Goal: Task Accomplishment & Management: Use online tool/utility

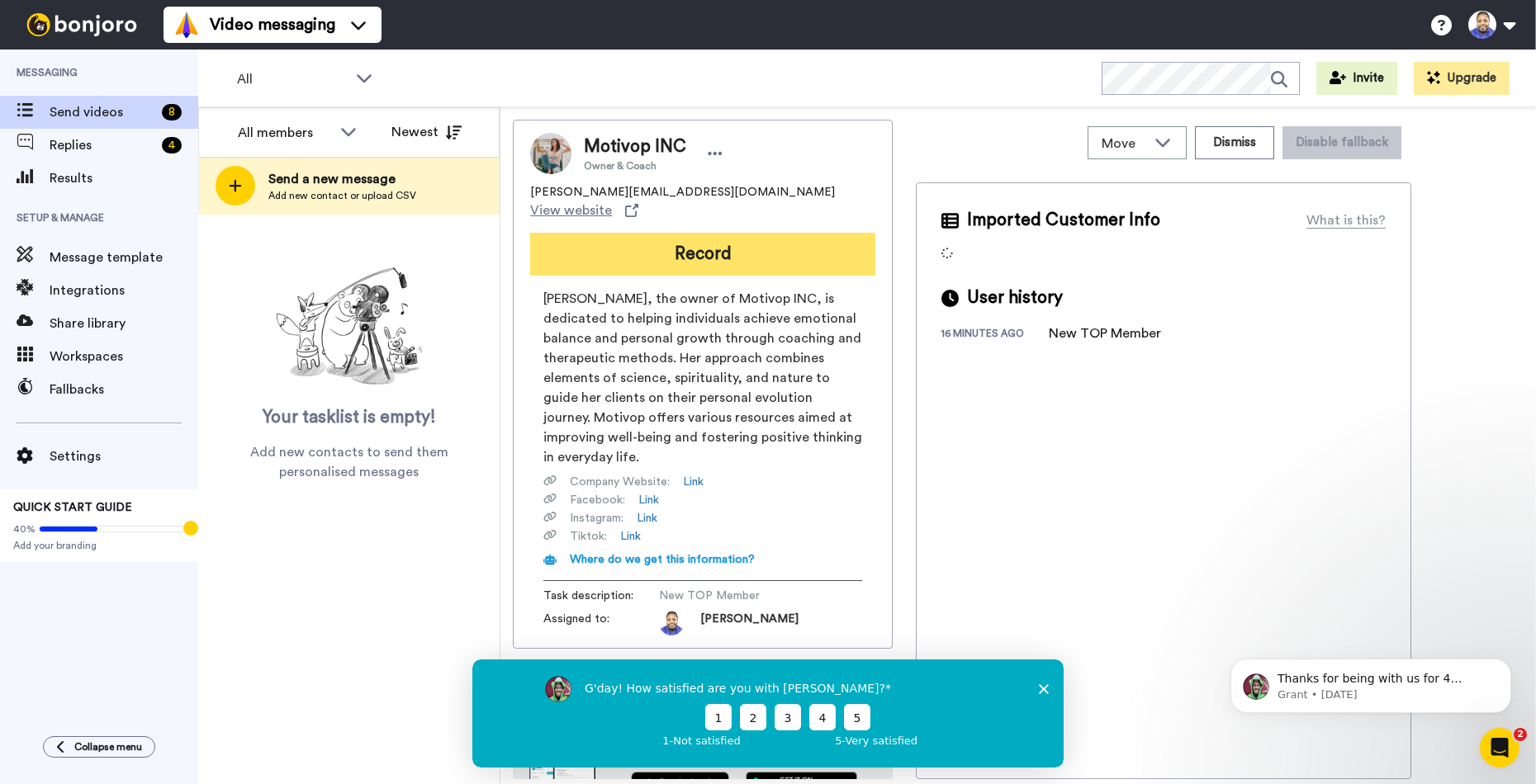
click at [798, 238] on button "Record" at bounding box center [702, 253] width 345 height 43
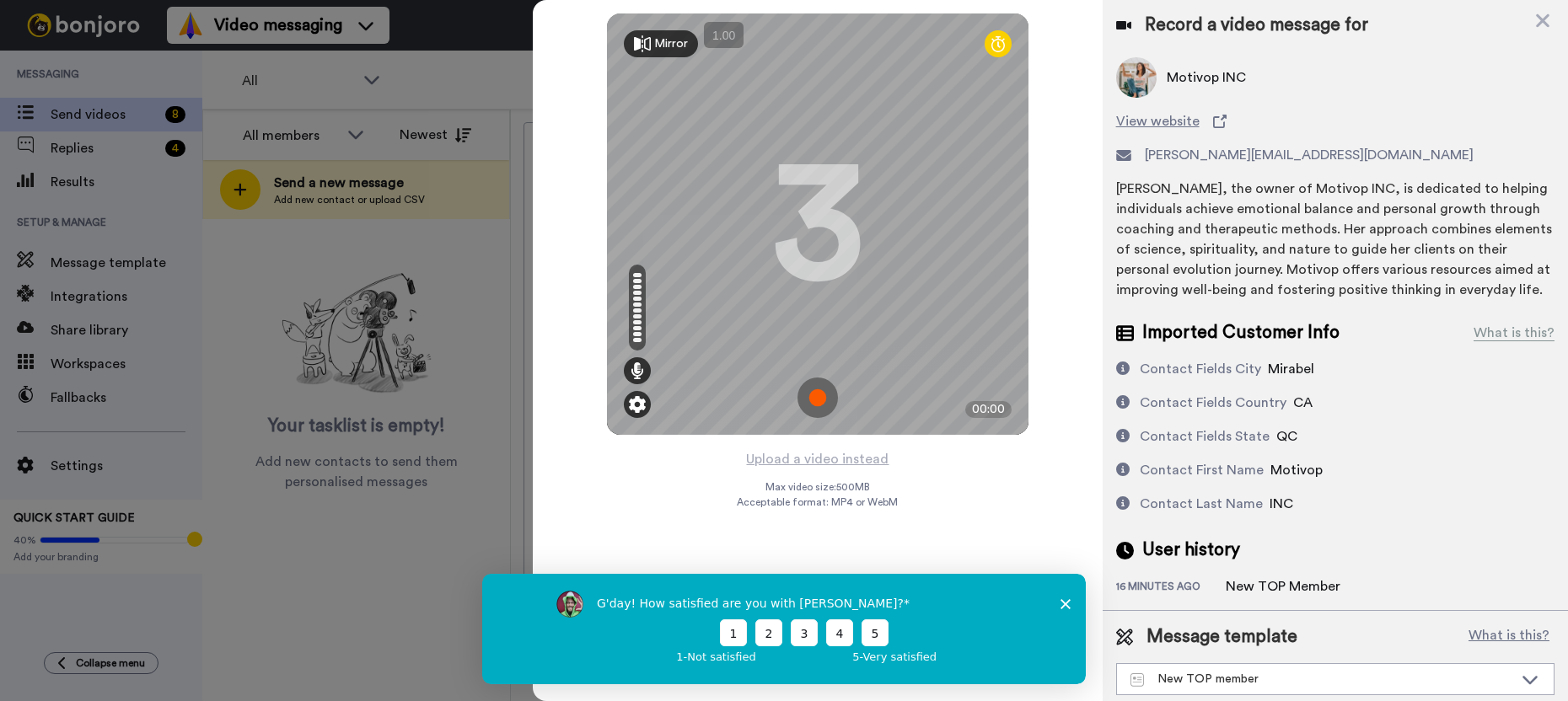
click at [638, 406] on img at bounding box center [637, 404] width 17 height 17
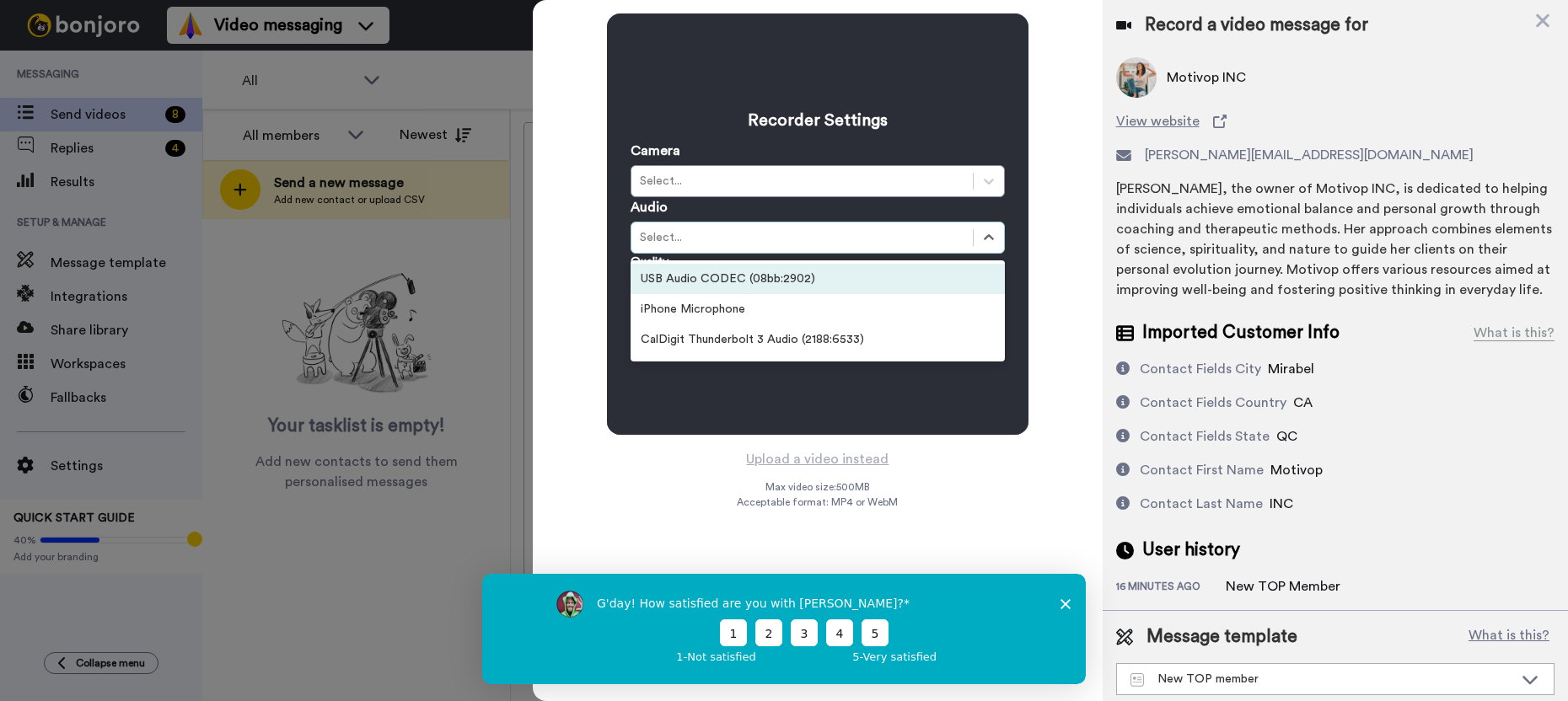
click at [793, 242] on div "Select..." at bounding box center [802, 237] width 325 height 17
click at [790, 280] on div "USB Audio CODEC (08bb:2902)" at bounding box center [817, 279] width 375 height 30
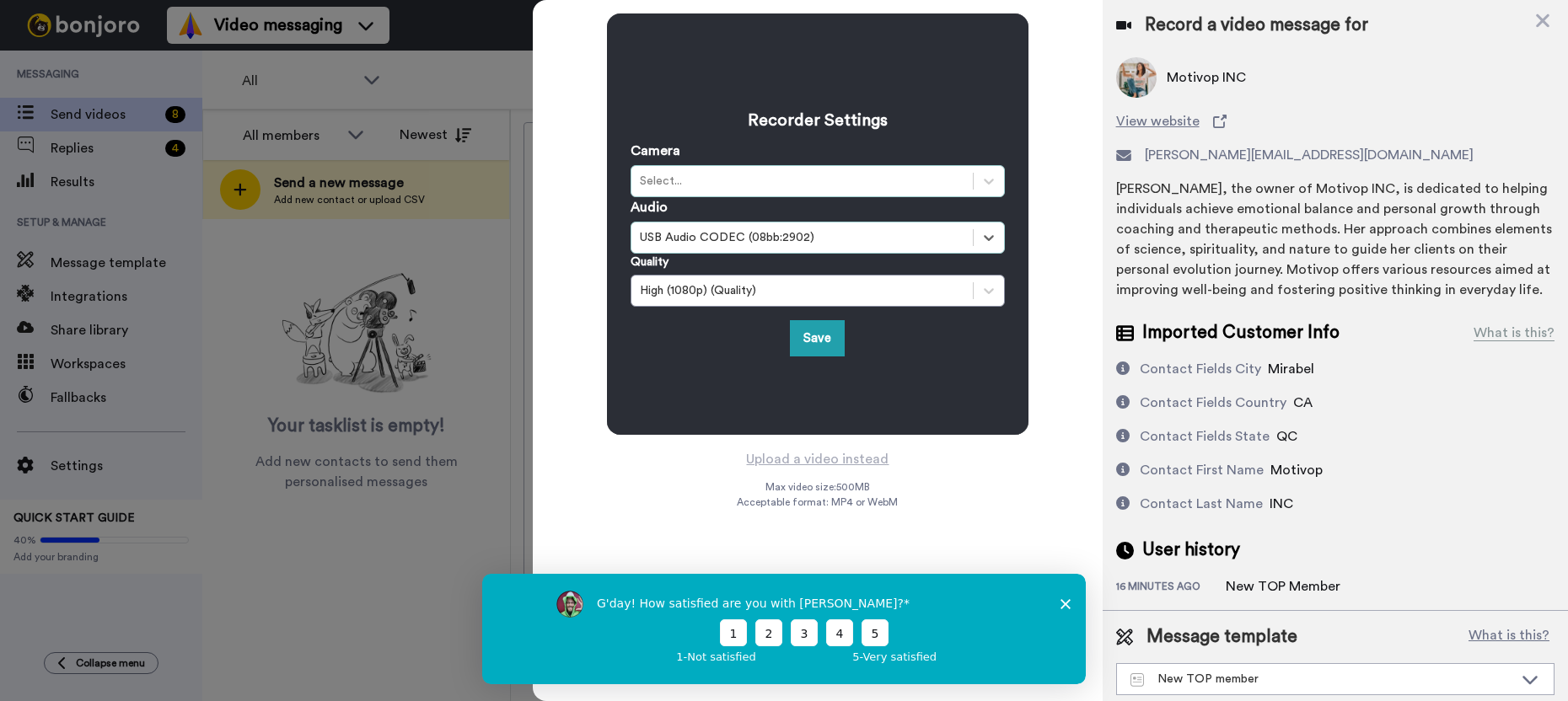
click at [798, 184] on div "Select..." at bounding box center [802, 182] width 325 height 17
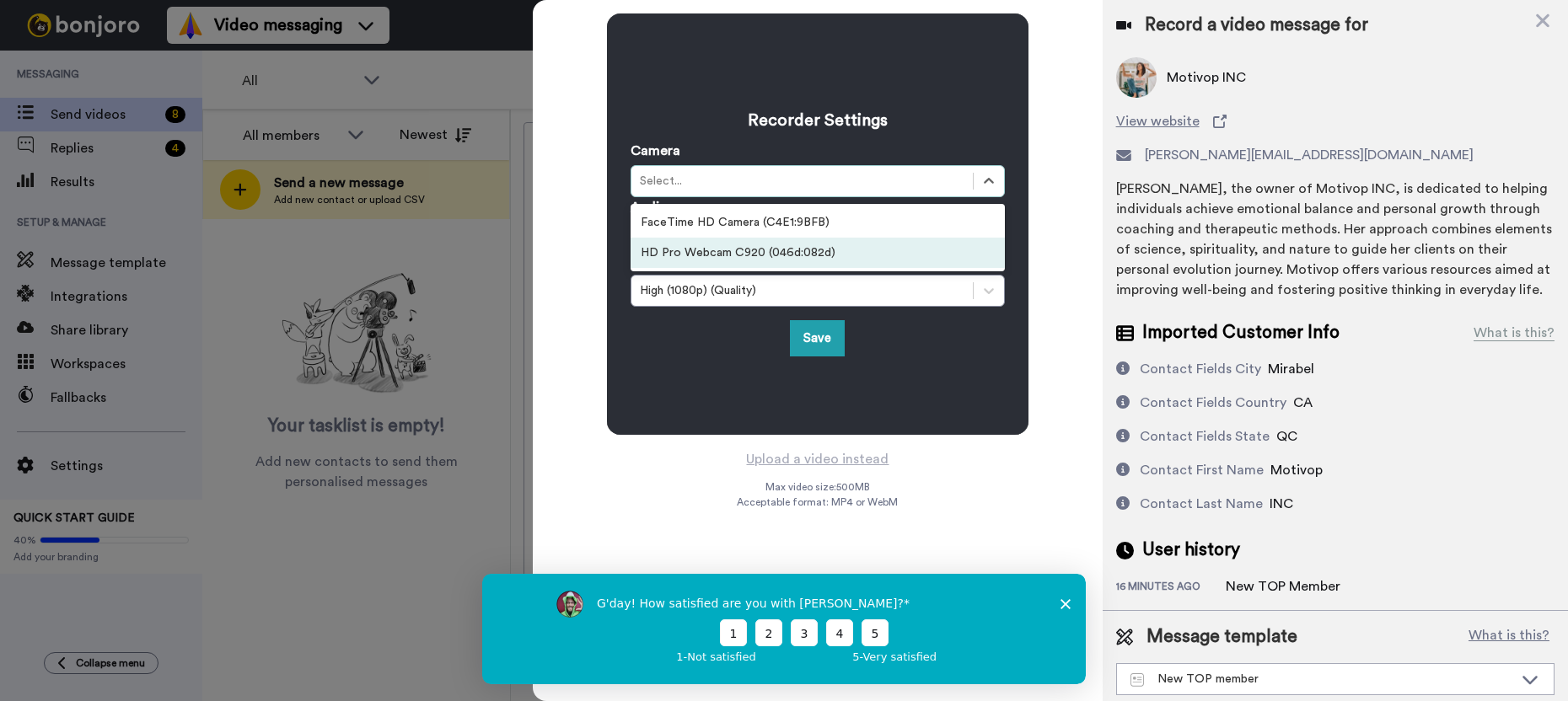
click at [787, 252] on div "HD Pro Webcam C920 (046d:082d)" at bounding box center [817, 252] width 375 height 30
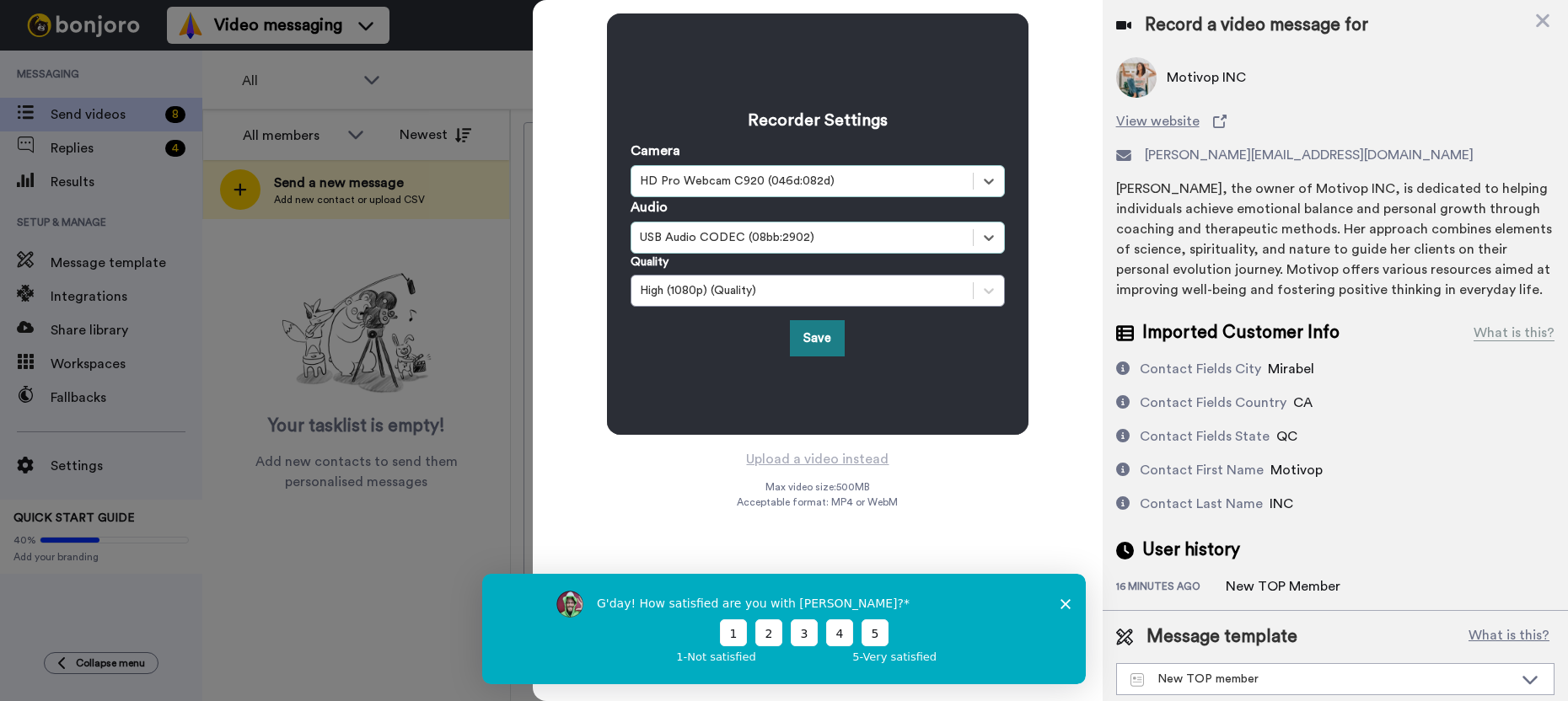
click at [820, 339] on button "Save" at bounding box center [817, 339] width 55 height 36
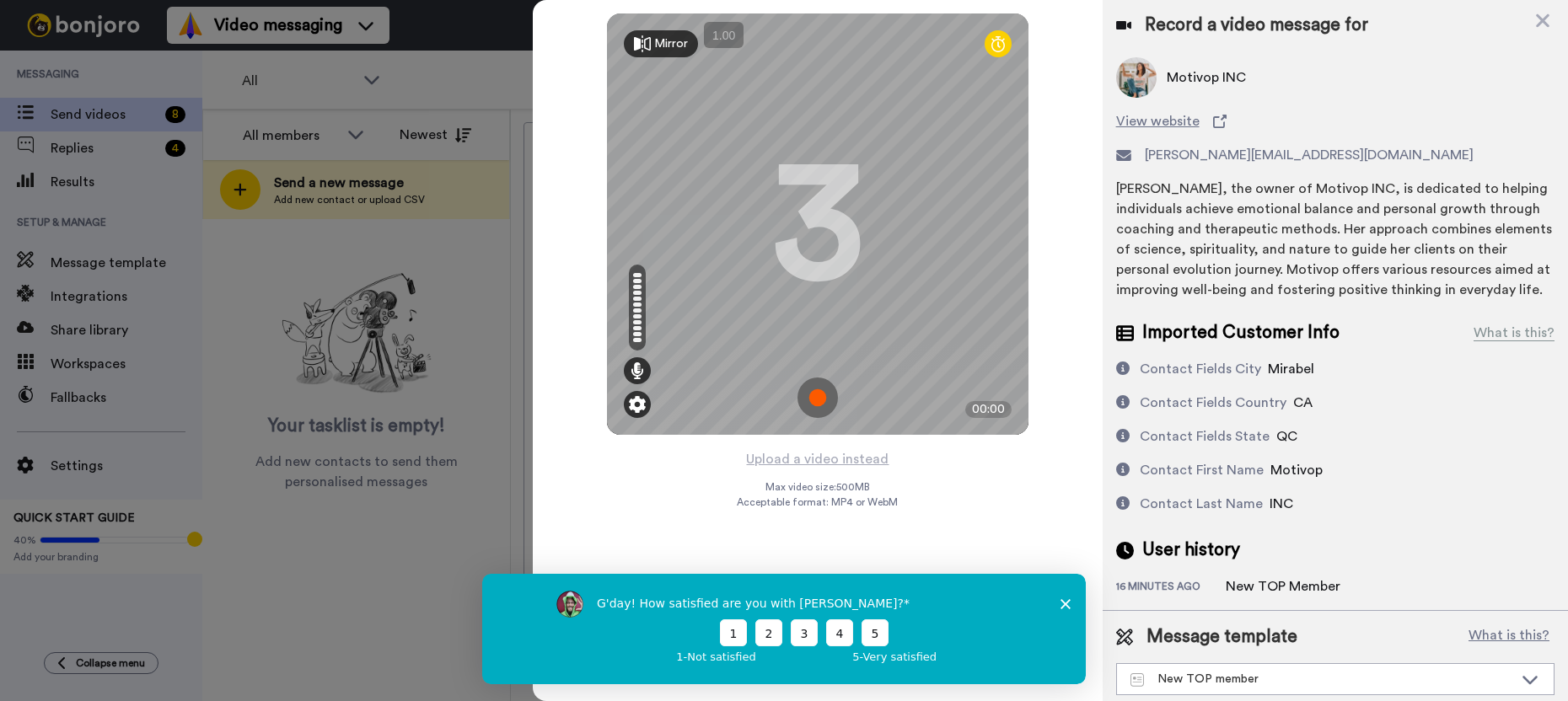
click at [634, 407] on img at bounding box center [637, 404] width 17 height 17
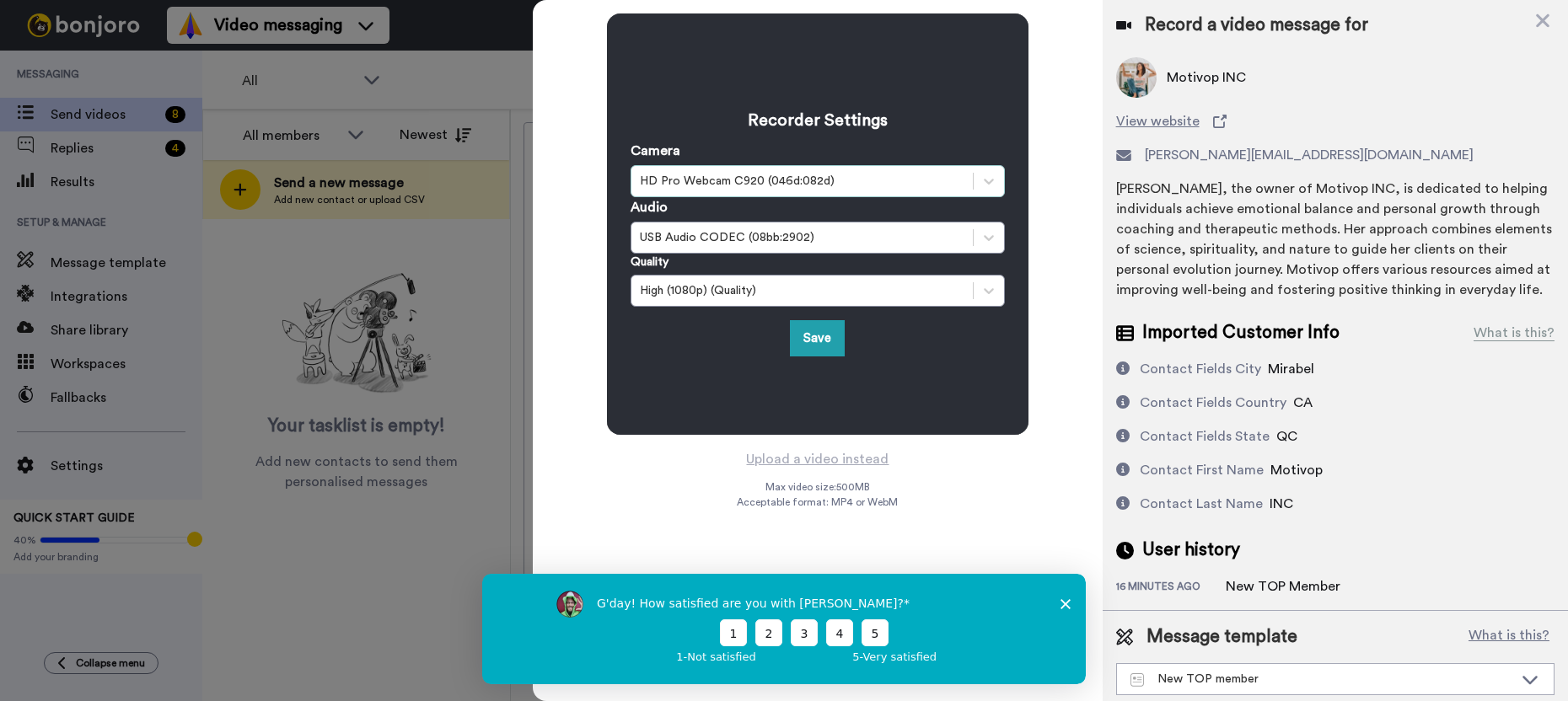
click at [865, 189] on div "HD Pro Webcam C920 (046d:082d)" at bounding box center [802, 182] width 325 height 17
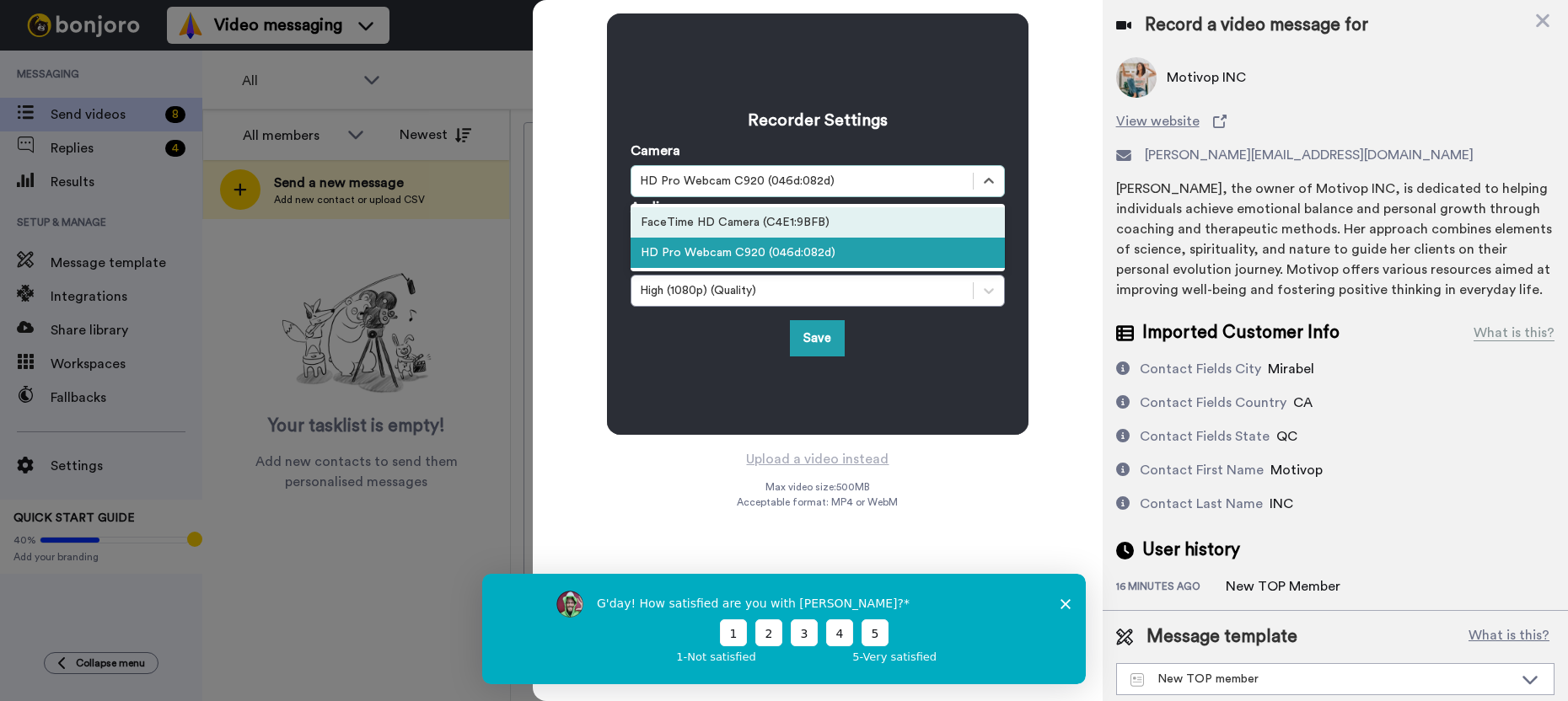
click at [856, 222] on div "FaceTime HD Camera (C4E1:9BFB)" at bounding box center [817, 222] width 375 height 30
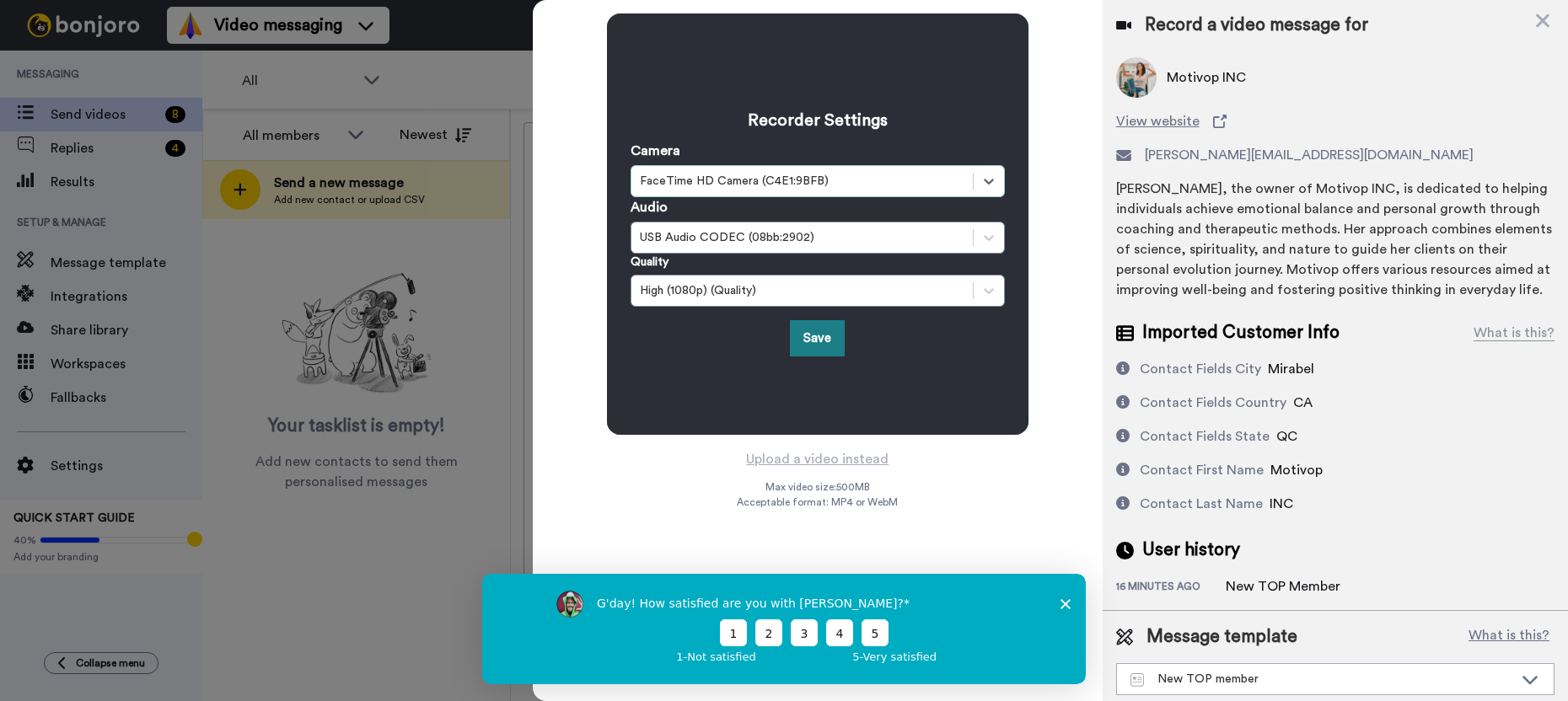
click at [823, 339] on button "Save" at bounding box center [817, 339] width 55 height 36
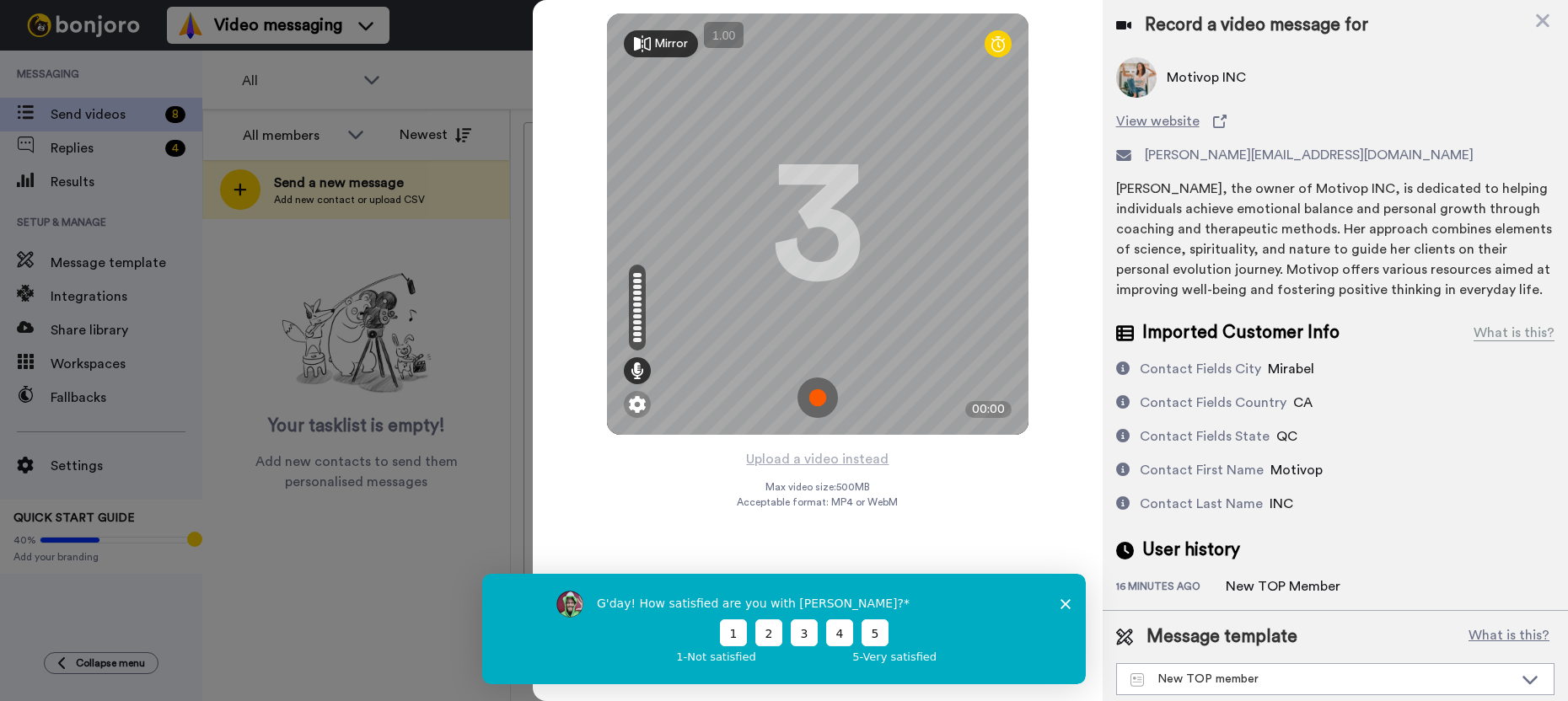
click at [819, 398] on img at bounding box center [817, 397] width 40 height 40
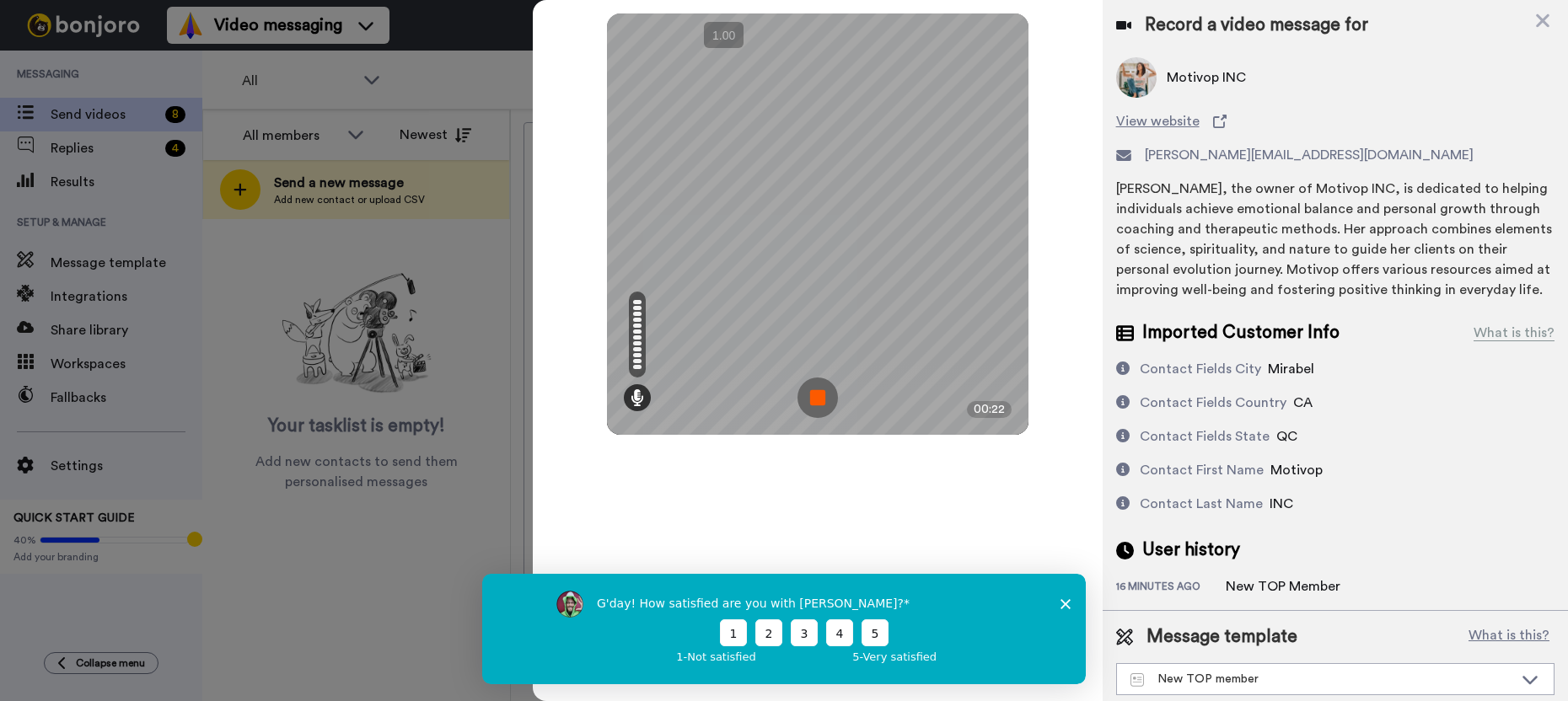
click at [819, 398] on img at bounding box center [817, 397] width 40 height 40
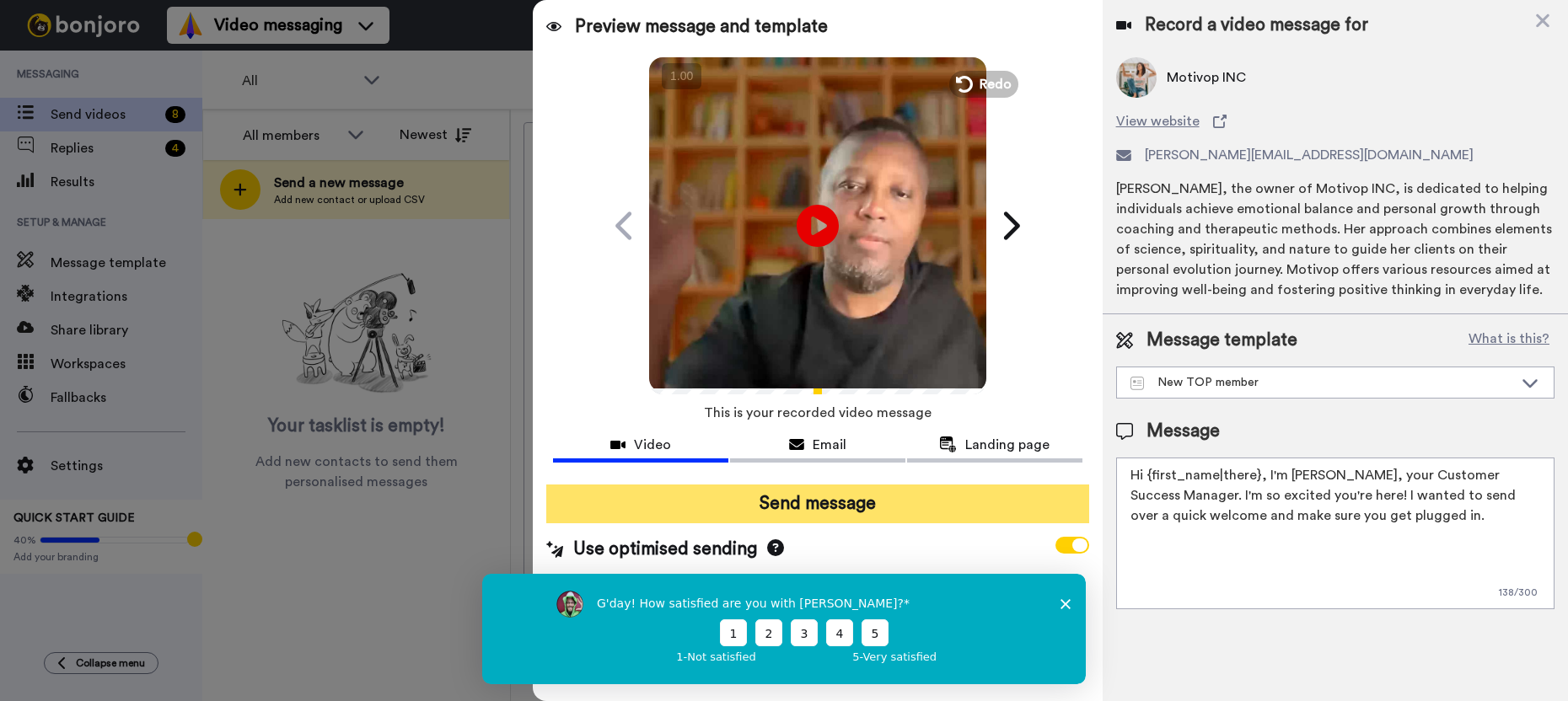
click at [805, 506] on button "Send message" at bounding box center [817, 503] width 542 height 39
